Goal: Task Accomplishment & Management: Complete application form

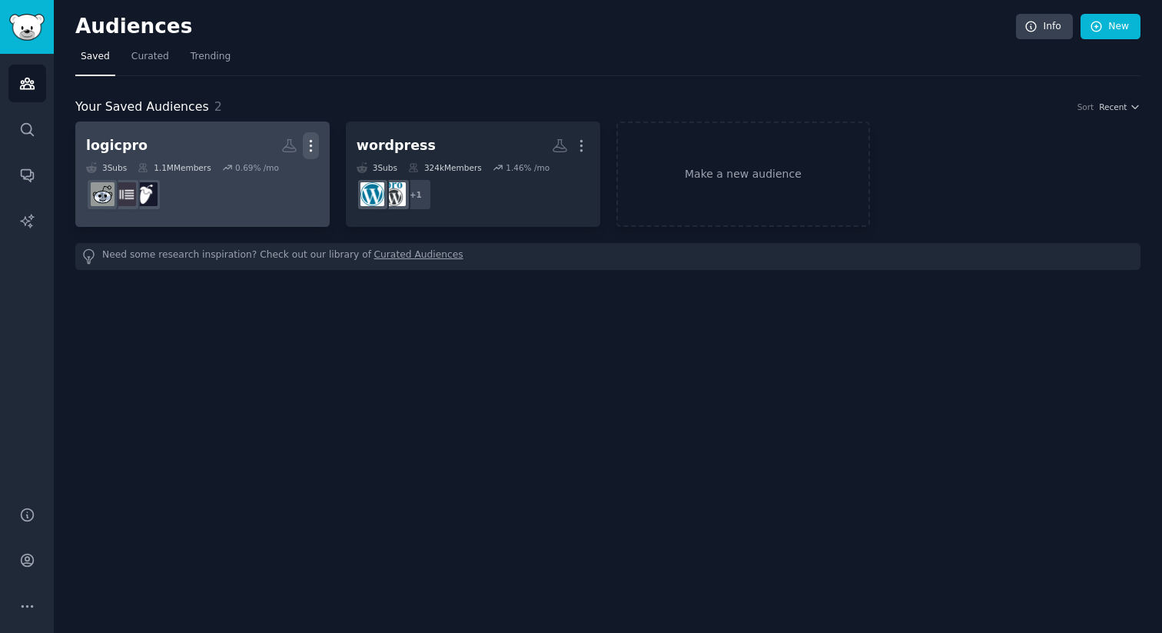
click at [315, 150] on icon "button" at bounding box center [311, 146] width 16 height 16
click at [281, 185] on p "Delete" at bounding box center [268, 178] width 35 height 16
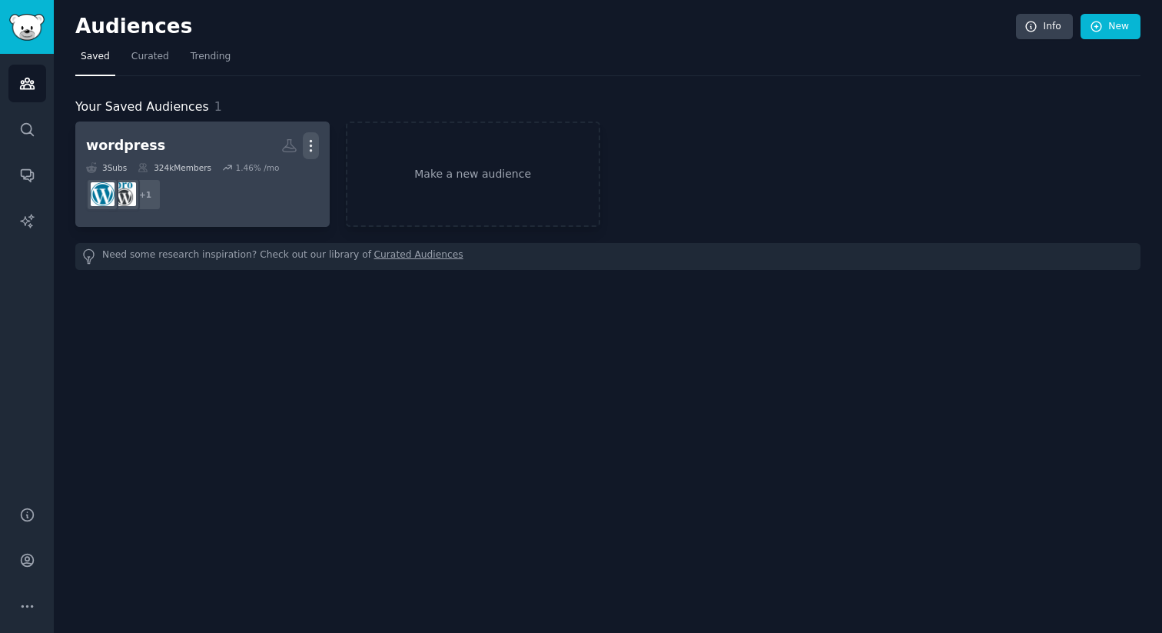
click at [311, 153] on icon "button" at bounding box center [311, 146] width 16 height 16
click at [274, 175] on p "Delete" at bounding box center [268, 178] width 35 height 16
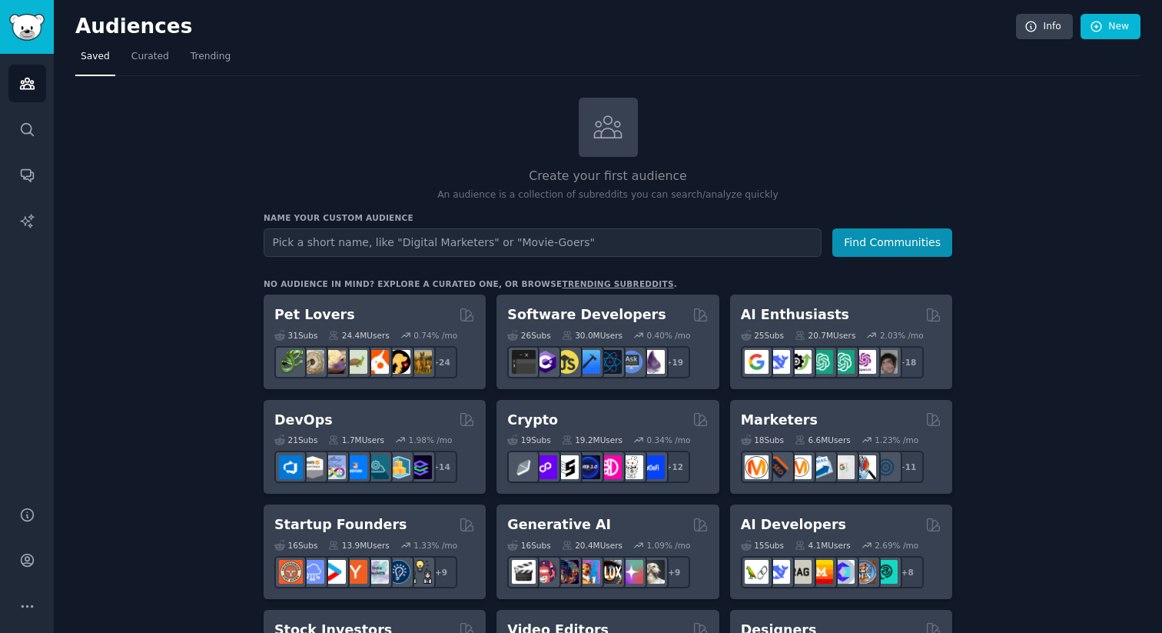
click at [473, 244] on input "text" at bounding box center [543, 242] width 558 height 28
click at [419, 159] on div "Create your first audience An audience is a collection of subreddits you can se…" at bounding box center [608, 150] width 689 height 105
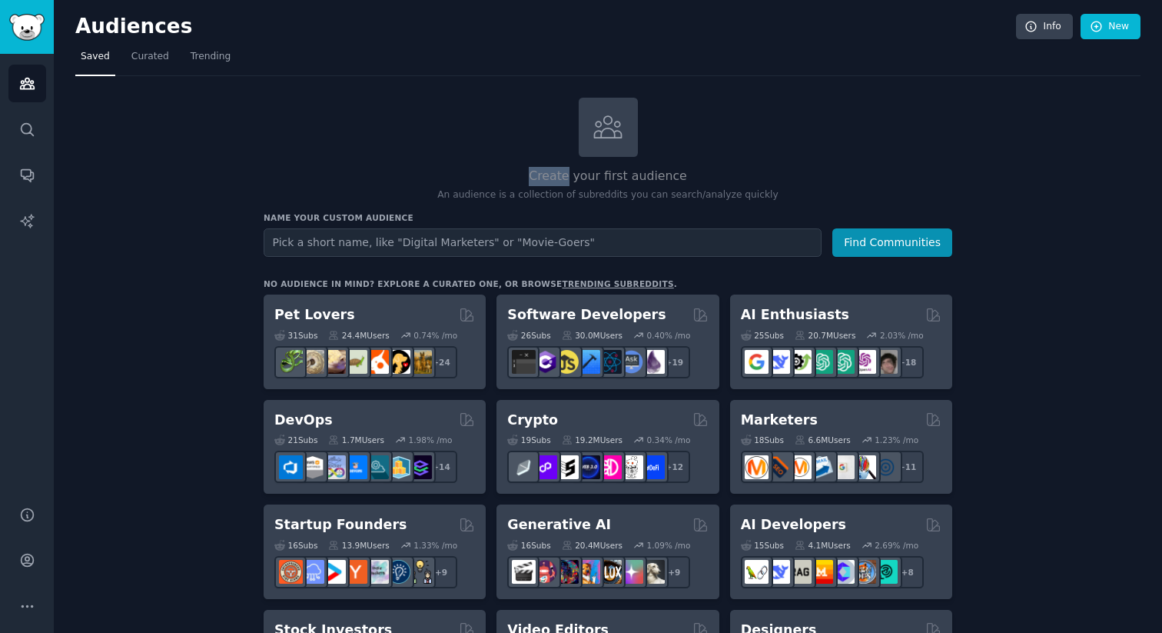
click at [419, 159] on div "Create your first audience An audience is a collection of subreddits you can se…" at bounding box center [608, 150] width 689 height 105
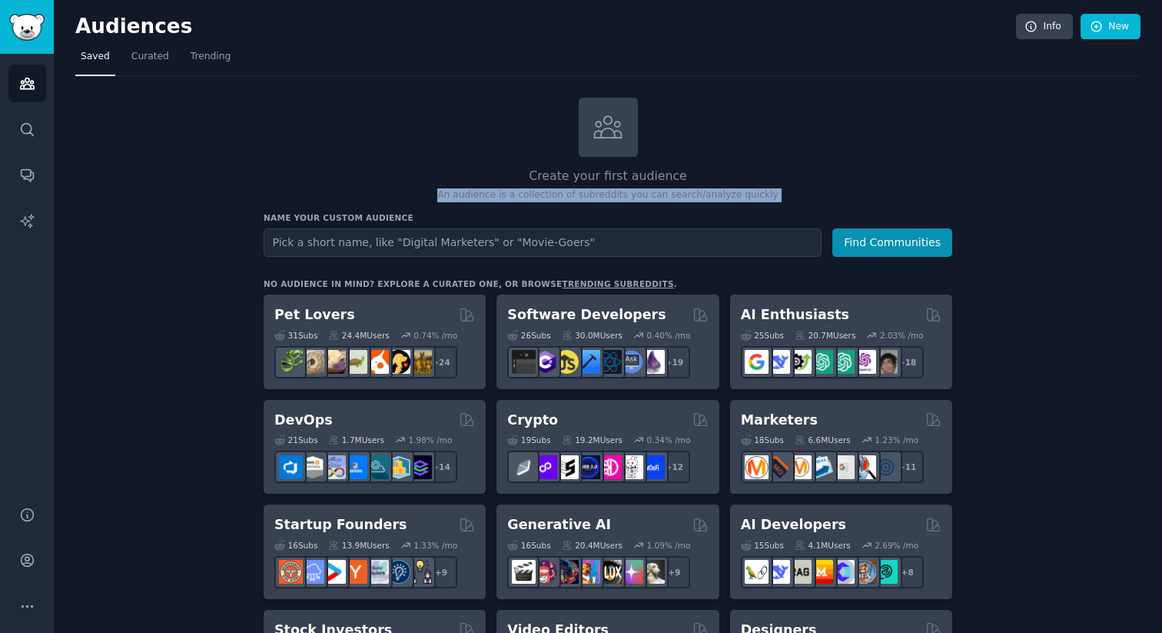
click at [556, 179] on h2 "Create your first audience" at bounding box center [608, 176] width 689 height 19
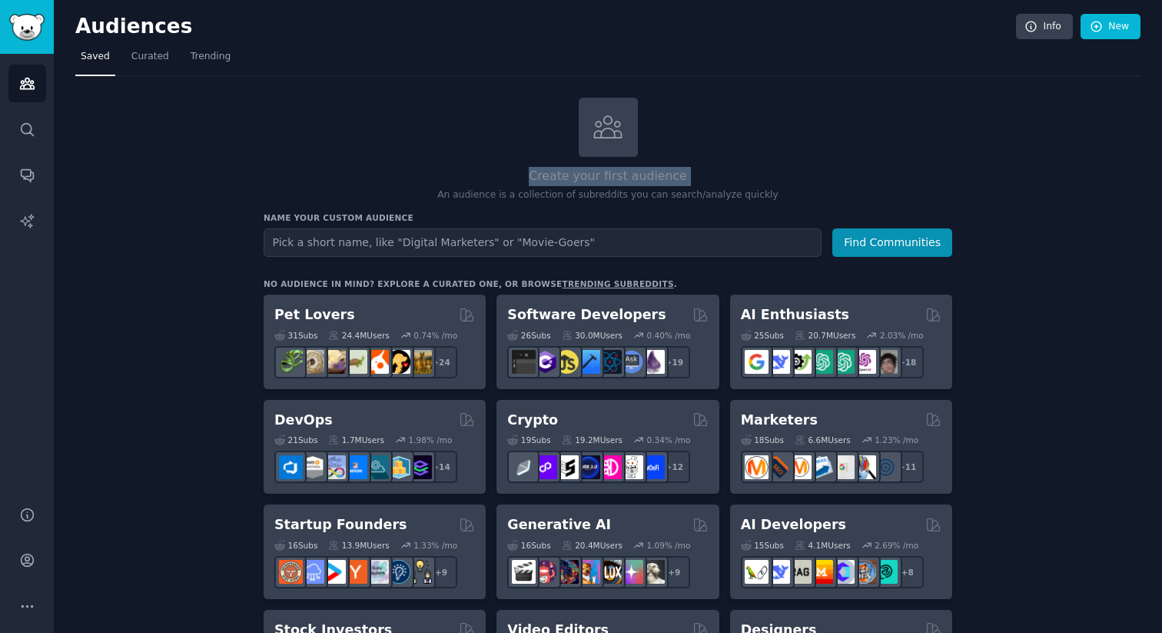
click at [757, 194] on p "An audience is a collection of subreddits you can search/analyze quickly" at bounding box center [608, 195] width 689 height 14
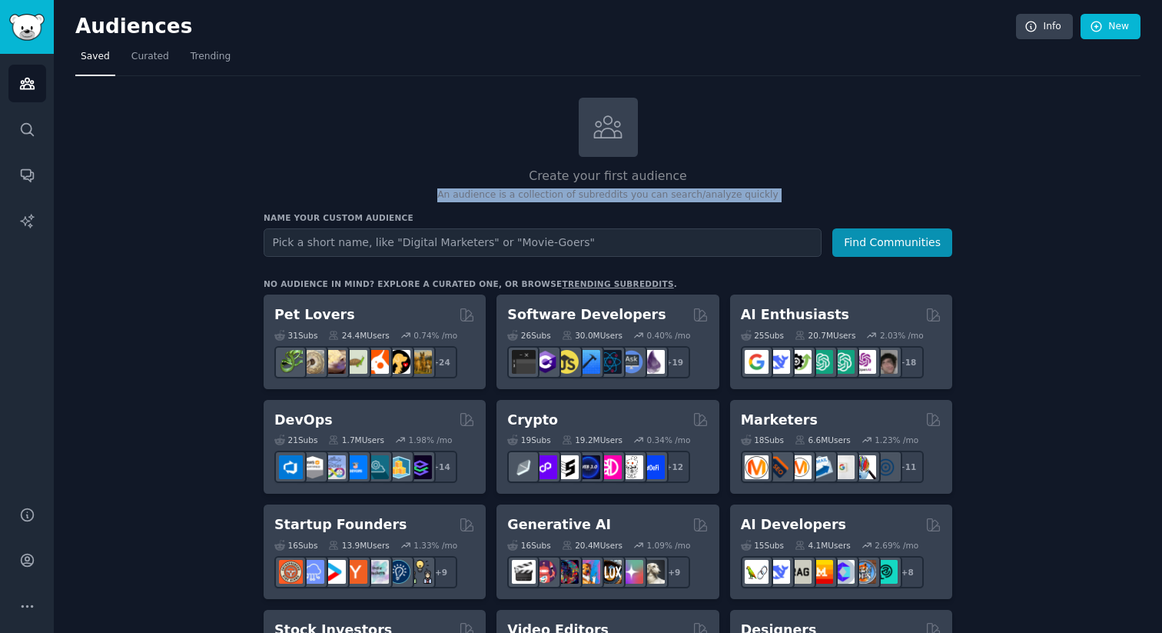
click at [942, 167] on h2 "Create your first audience" at bounding box center [608, 176] width 689 height 19
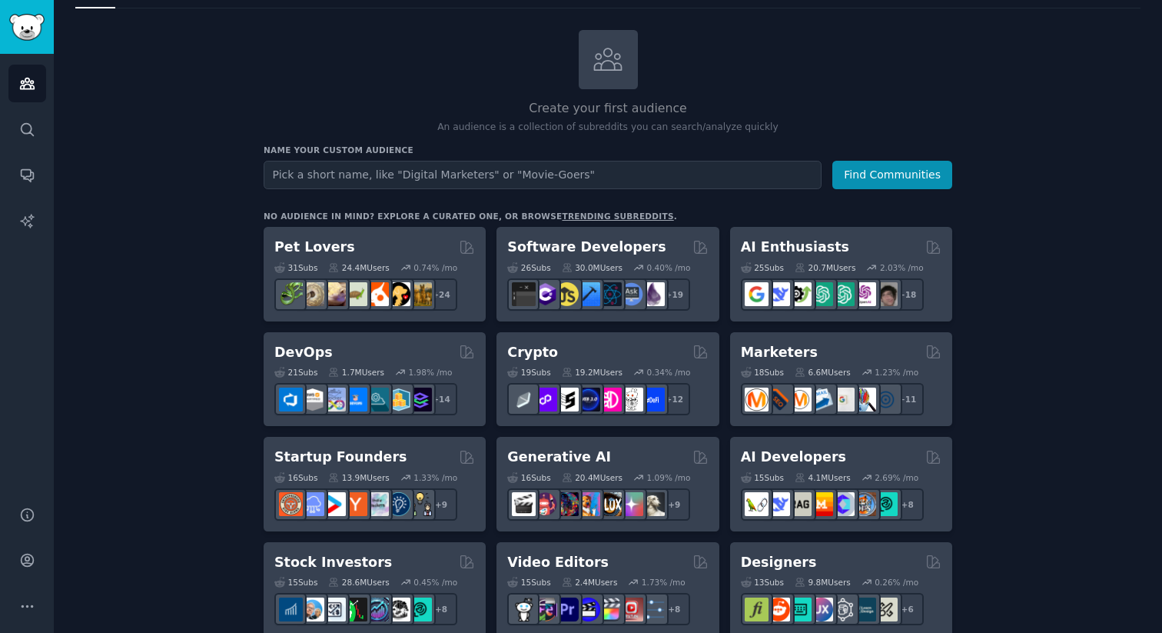
scroll to position [69, 0]
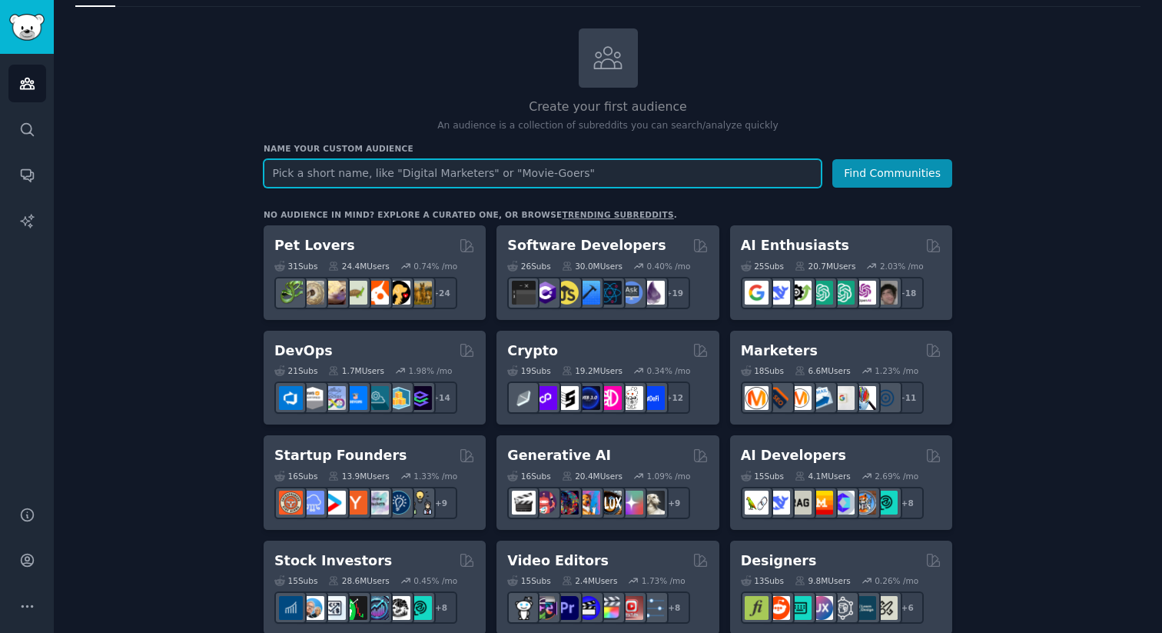
click at [529, 179] on input "text" at bounding box center [543, 173] width 558 height 28
